Goal: Transaction & Acquisition: Purchase product/service

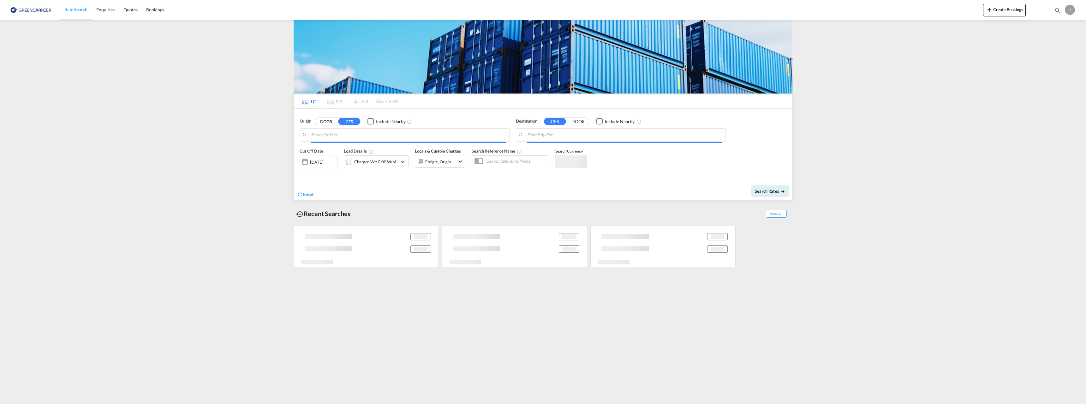
type input "[GEOGRAPHIC_DATA], NOOSL"
type input "[GEOGRAPHIC_DATA], AUSYD"
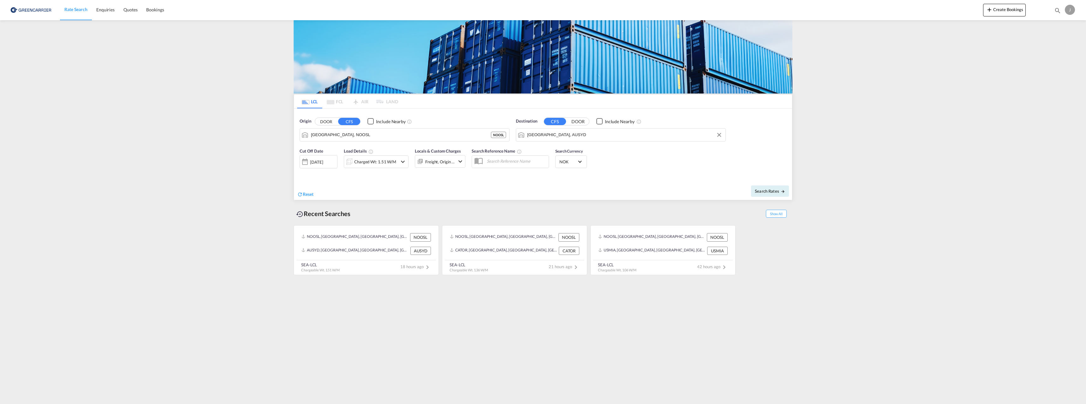
click at [557, 134] on input "[GEOGRAPHIC_DATA], AUSYD" at bounding box center [624, 134] width 195 height 9
click at [717, 135] on button "Clear Input" at bounding box center [719, 134] width 9 height 9
click at [624, 136] on body "Rate Search Enquiries Quotes Bookings Rate Search Enquiries" at bounding box center [543, 202] width 1086 height 404
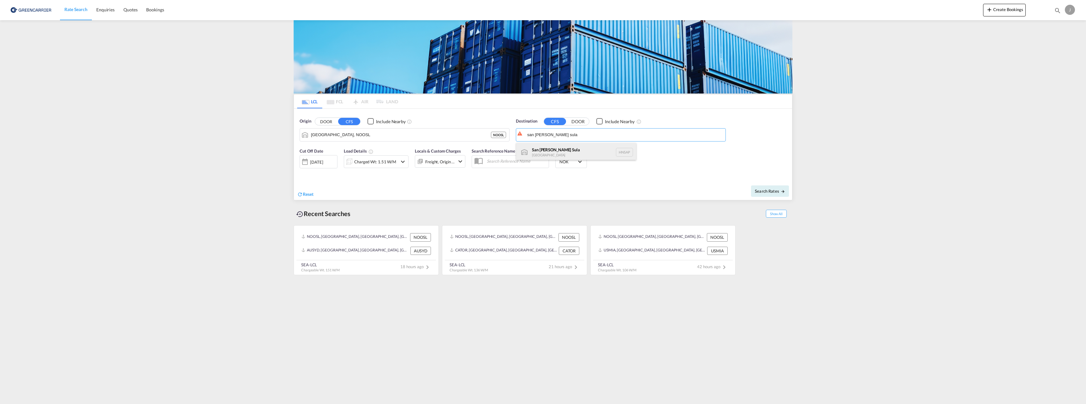
click at [565, 146] on div "[GEOGRAPHIC_DATA][PERSON_NAME] [GEOGRAPHIC_DATA] HNSAP" at bounding box center [576, 152] width 120 height 19
type input "San [PERSON_NAME] Sula, [GEOGRAPHIC_DATA]"
click at [377, 161] on div "Charged Wt: 1.51 W/M" at bounding box center [375, 161] width 42 height 9
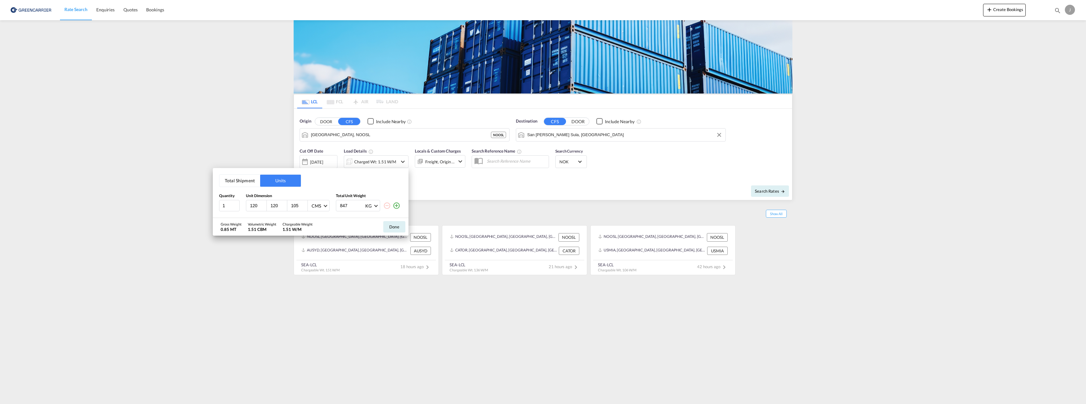
click at [255, 205] on input "120" at bounding box center [257, 206] width 17 height 6
type input "190"
type input "120"
type input "172"
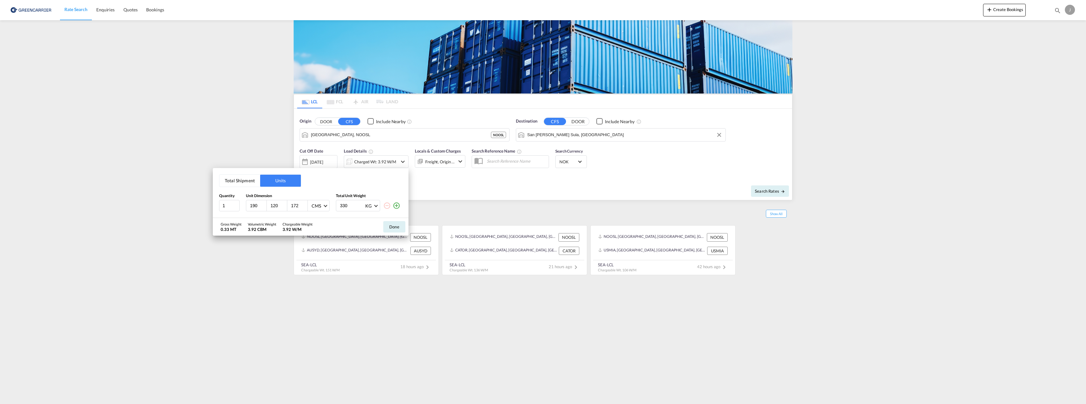
type input "330"
click at [397, 205] on md-icon "icon-plus-circle-outline" at bounding box center [397, 206] width 8 height 8
click at [255, 221] on input "number" at bounding box center [257, 220] width 17 height 6
type input "105"
type input "95"
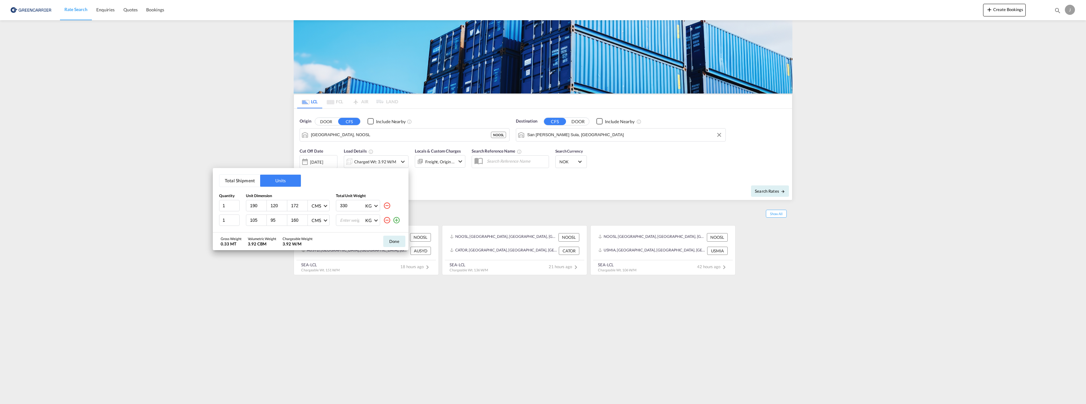
type input "160"
type input "217"
click at [389, 242] on button "Done" at bounding box center [394, 241] width 22 height 11
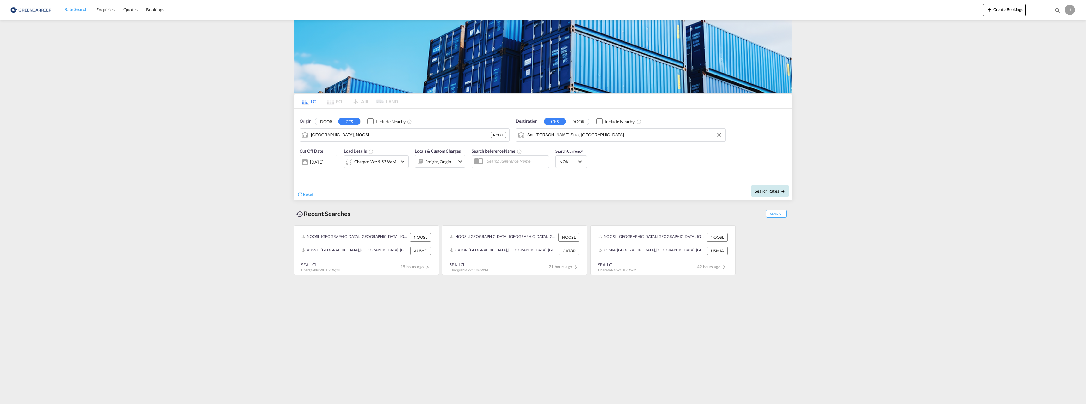
click at [768, 193] on span "Search Rates" at bounding box center [770, 191] width 30 height 5
type input "NOOSL to HNSAP / [DATE]"
